Goal: Information Seeking & Learning: Learn about a topic

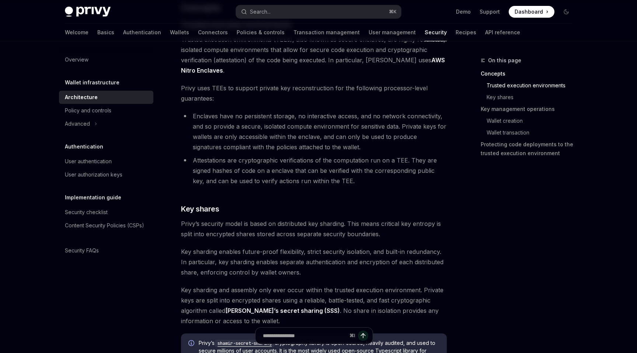
scroll to position [186, 0]
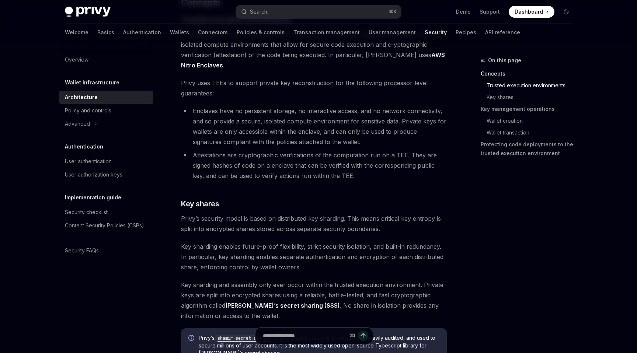
click at [357, 298] on span "Key sharding and assembly only ever occur within the trusted execution environm…" at bounding box center [314, 300] width 266 height 41
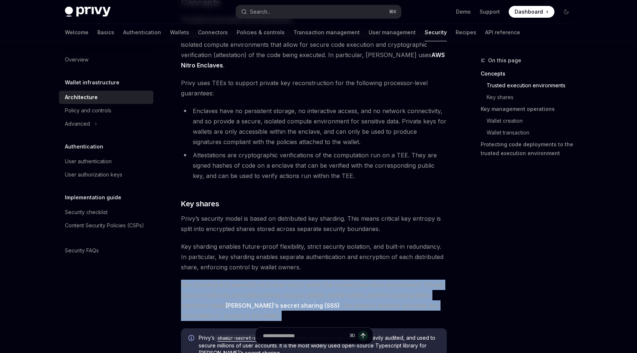
click at [357, 298] on span "Key sharding and assembly only ever occur within the trusted execution environm…" at bounding box center [314, 300] width 266 height 41
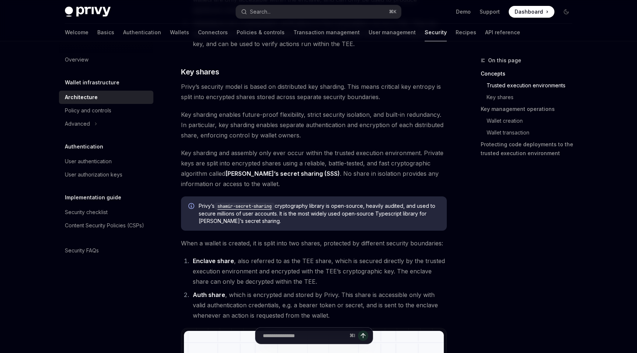
scroll to position [327, 0]
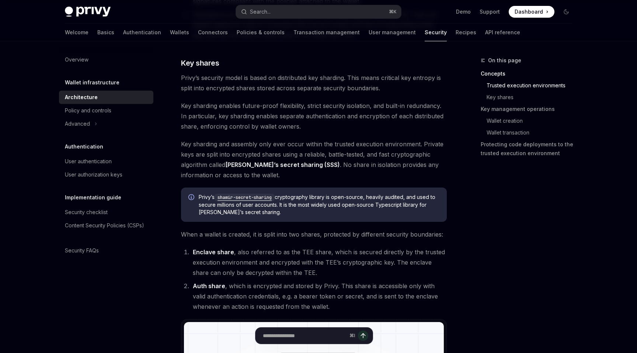
click at [356, 293] on li "Auth share , which is encrypted and stored by Privy. This share is accessible o…" at bounding box center [319, 296] width 256 height 31
click at [357, 269] on li "Enclave share , also referred to as the TEE share, which is secured directly by…" at bounding box center [319, 262] width 256 height 31
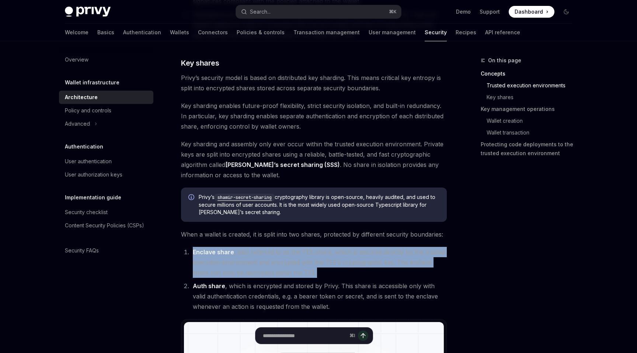
click at [357, 269] on li "Enclave share , also referred to as the TEE share, which is secured directly by…" at bounding box center [319, 262] width 256 height 31
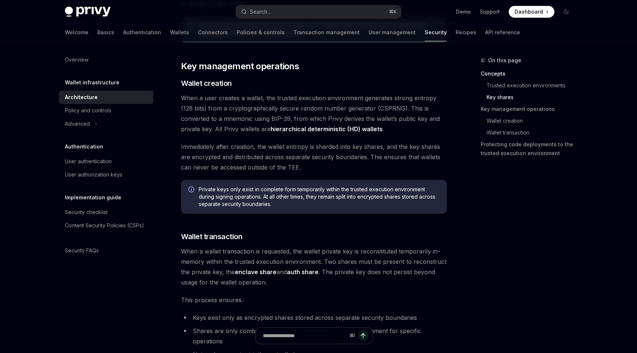
scroll to position [914, 0]
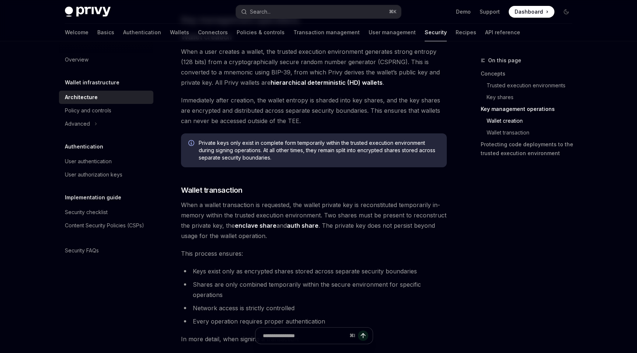
click at [312, 209] on span "When a wallet transaction is requested, the wallet private key is reconstituted…" at bounding box center [314, 220] width 266 height 41
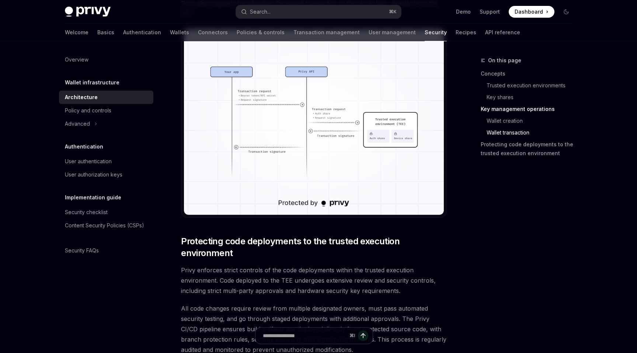
scroll to position [1514, 0]
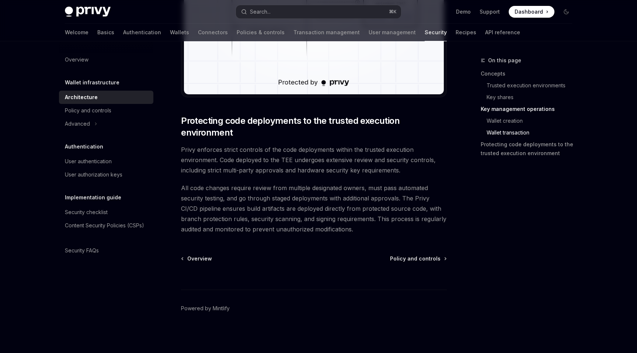
click at [315, 169] on span "Privy enforces strict controls of the code deployments within the trusted execu…" at bounding box center [314, 160] width 266 height 31
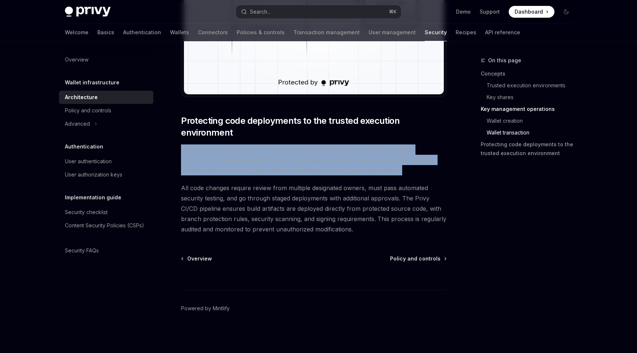
click at [315, 169] on span "Privy enforces strict controls of the code deployments within the trusted execu…" at bounding box center [314, 160] width 266 height 31
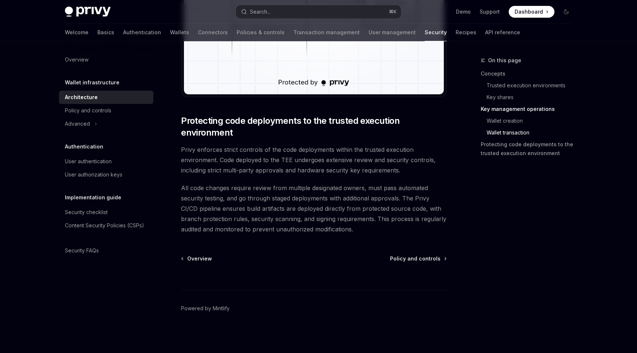
click at [315, 169] on span "Privy enforces strict controls of the code deployments within the trusted execu…" at bounding box center [314, 160] width 266 height 31
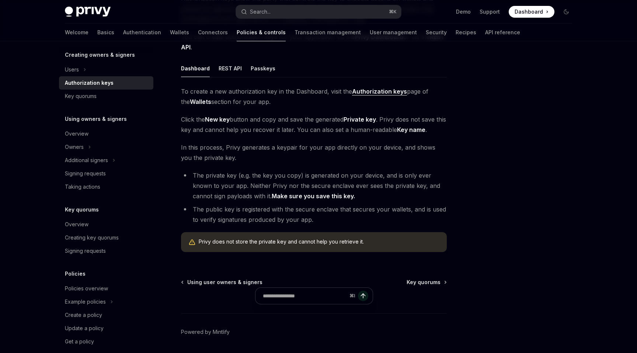
scroll to position [124, 0]
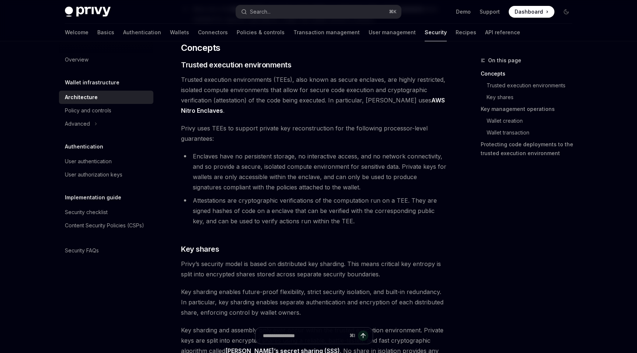
scroll to position [161, 0]
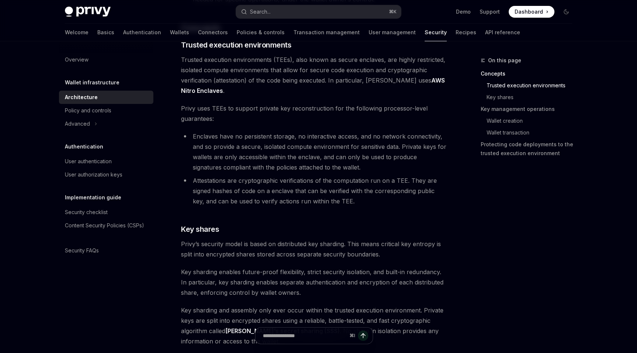
click at [241, 155] on li "Enclaves have no persistent storage, no interactive access, and no network conn…" at bounding box center [314, 151] width 266 height 41
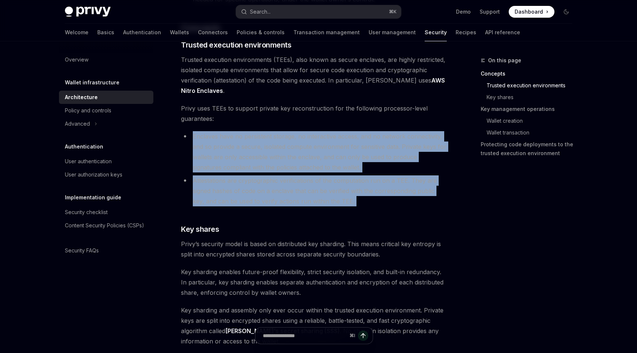
drag, startPoint x: 0, startPoint y: 0, endPoint x: 241, endPoint y: 177, distance: 298.4
click at [241, 177] on ul "Enclaves have no persistent storage, no interactive access, and no network conn…" at bounding box center [314, 168] width 266 height 75
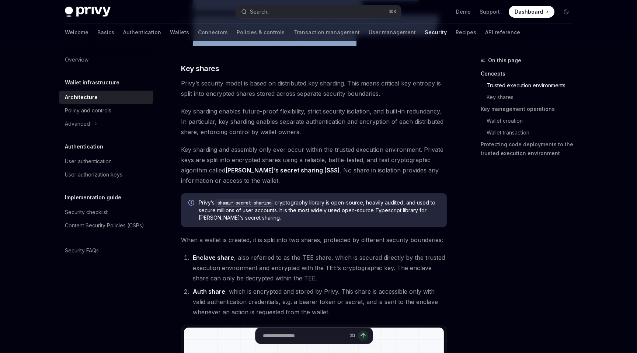
scroll to position [381, 0]
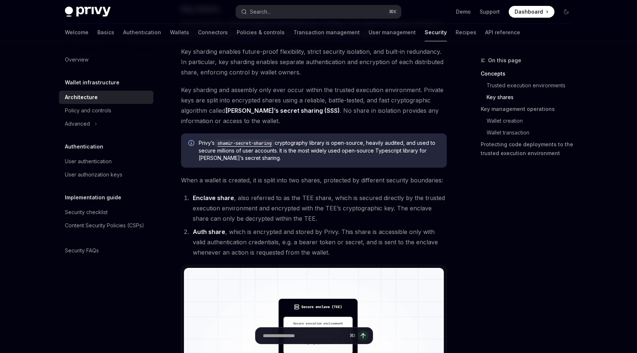
click at [191, 194] on li "Enclave share , also referred to as the TEE share, which is secured directly by…" at bounding box center [319, 208] width 256 height 31
click at [191, 201] on li "Enclave share , also referred to as the TEE share, which is secured directly by…" at bounding box center [319, 208] width 256 height 31
click at [191, 200] on li "Enclave share , also referred to as the TEE share, which is secured directly by…" at bounding box center [319, 208] width 256 height 31
click at [197, 197] on strong "Enclave share" at bounding box center [213, 197] width 41 height 7
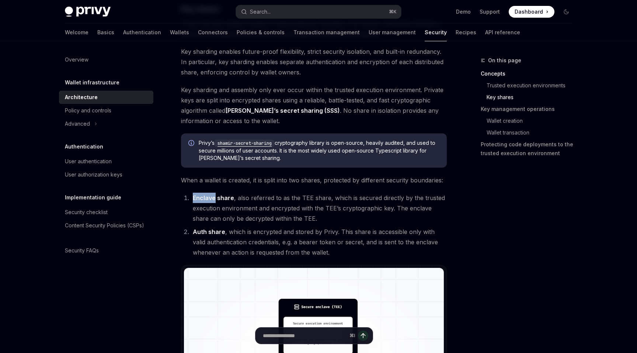
click at [197, 197] on strong "Enclave share" at bounding box center [213, 197] width 41 height 7
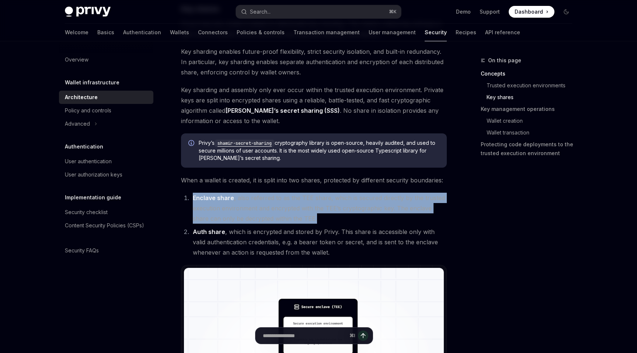
click at [197, 197] on strong "Enclave share" at bounding box center [213, 197] width 41 height 7
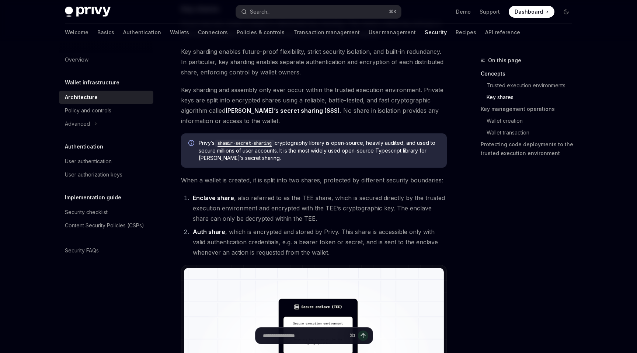
click at [182, 198] on ol "Enclave share , also referred to as the TEE share, which is secured directly by…" at bounding box center [314, 225] width 266 height 65
click at [191, 198] on li "Enclave share , also referred to as the TEE share, which is secured directly by…" at bounding box center [319, 208] width 256 height 31
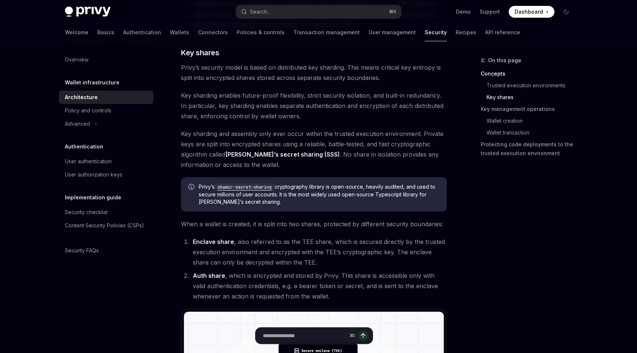
scroll to position [335, 0]
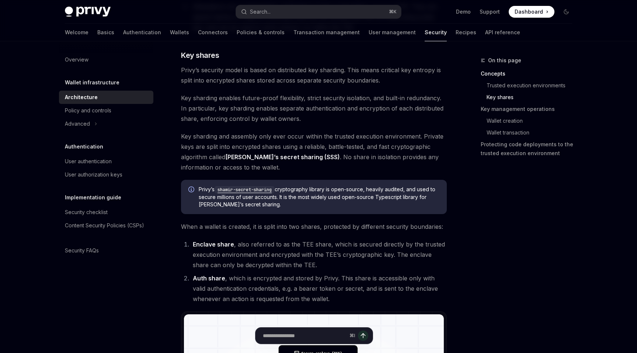
click at [370, 256] on li "Enclave share , also referred to as the TEE share, which is secured directly by…" at bounding box center [319, 254] width 256 height 31
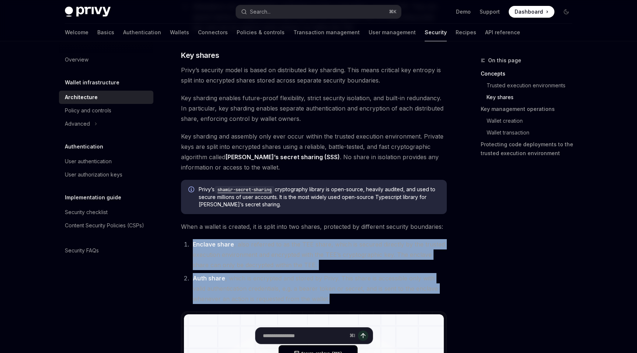
drag, startPoint x: 370, startPoint y: 256, endPoint x: 368, endPoint y: 271, distance: 14.5
click at [368, 271] on ol "Enclave share , also referred to as the TEE share, which is secured directly by…" at bounding box center [314, 271] width 266 height 65
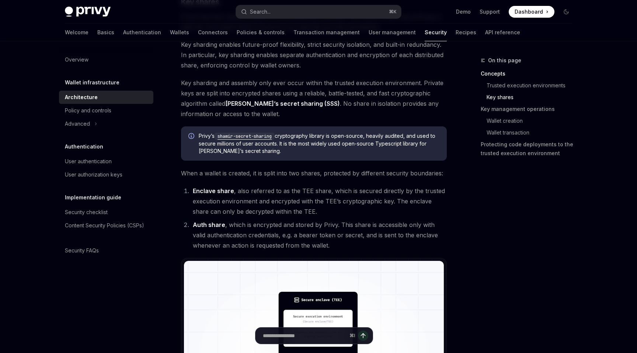
scroll to position [65, 0]
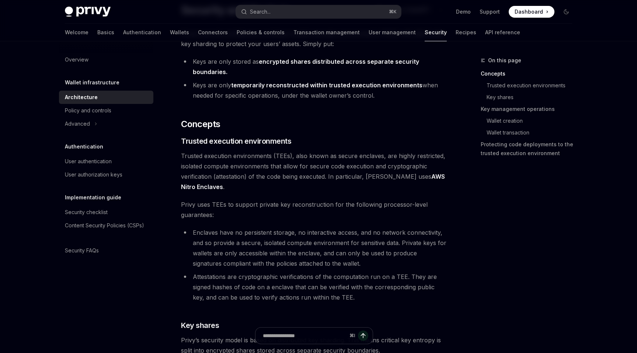
click at [278, 251] on li "Enclaves have no persistent storage, no interactive access, and no network conn…" at bounding box center [314, 248] width 266 height 41
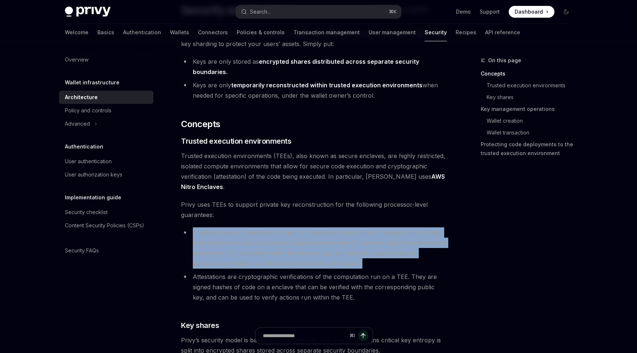
click at [278, 251] on li "Enclaves have no persistent storage, no interactive access, and no network conn…" at bounding box center [314, 248] width 266 height 41
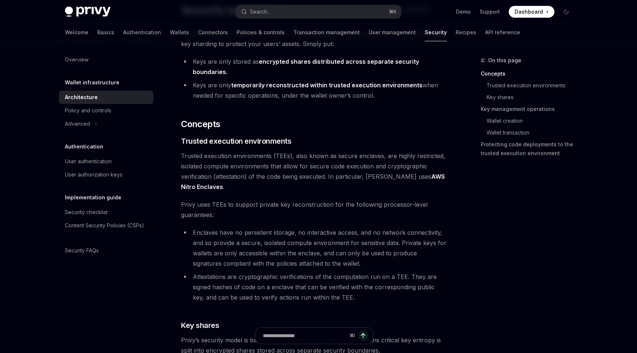
click at [411, 244] on li "Enclaves have no persistent storage, no interactive access, and no network conn…" at bounding box center [314, 248] width 266 height 41
click at [411, 242] on li "Enclaves have no persistent storage, no interactive access, and no network conn…" at bounding box center [314, 248] width 266 height 41
drag, startPoint x: 411, startPoint y: 242, endPoint x: 308, endPoint y: 252, distance: 103.4
click at [309, 252] on li "Enclaves have no persistent storage, no interactive access, and no network conn…" at bounding box center [314, 248] width 266 height 41
copy li "Private keys for wallets are only accessible within the enclave"
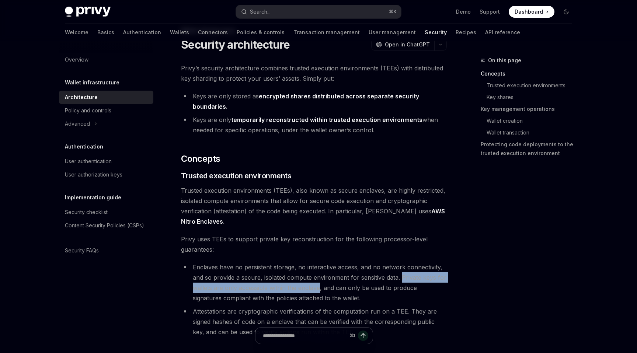
scroll to position [0, 0]
